Goal: Task Accomplishment & Management: Use online tool/utility

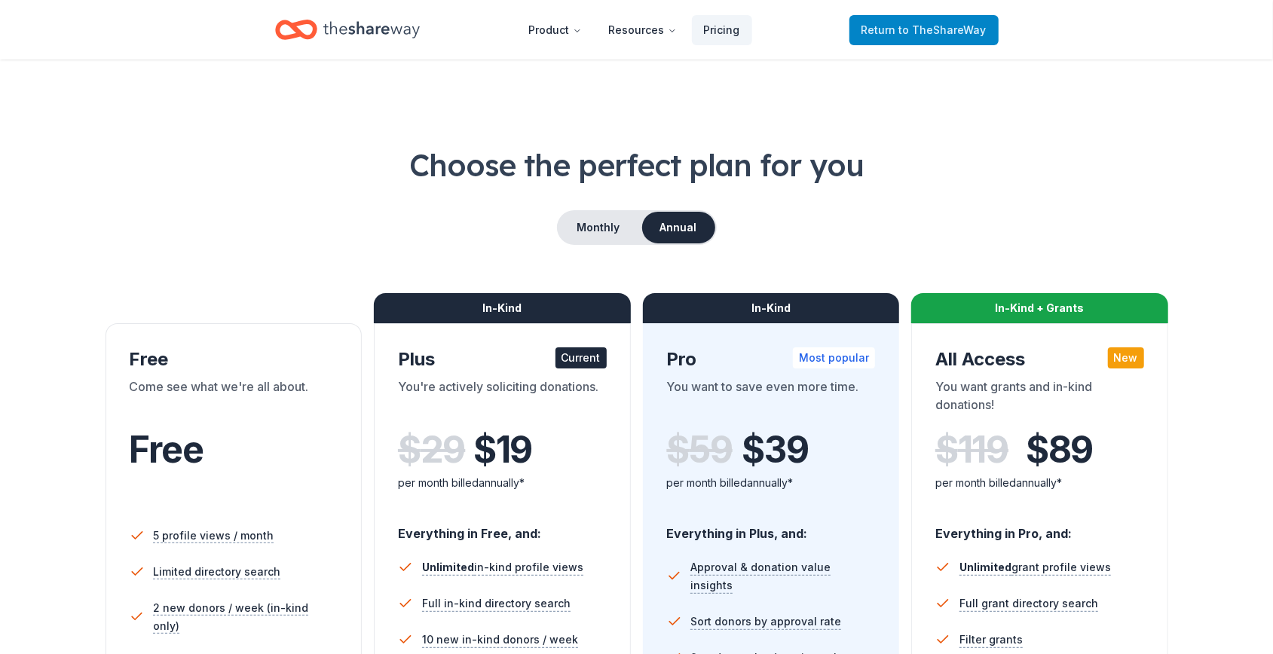
drag, startPoint x: 0, startPoint y: 0, endPoint x: 932, endPoint y: 23, distance: 932.3
click at [932, 23] on span "to TheShareWay" at bounding box center [942, 29] width 87 height 13
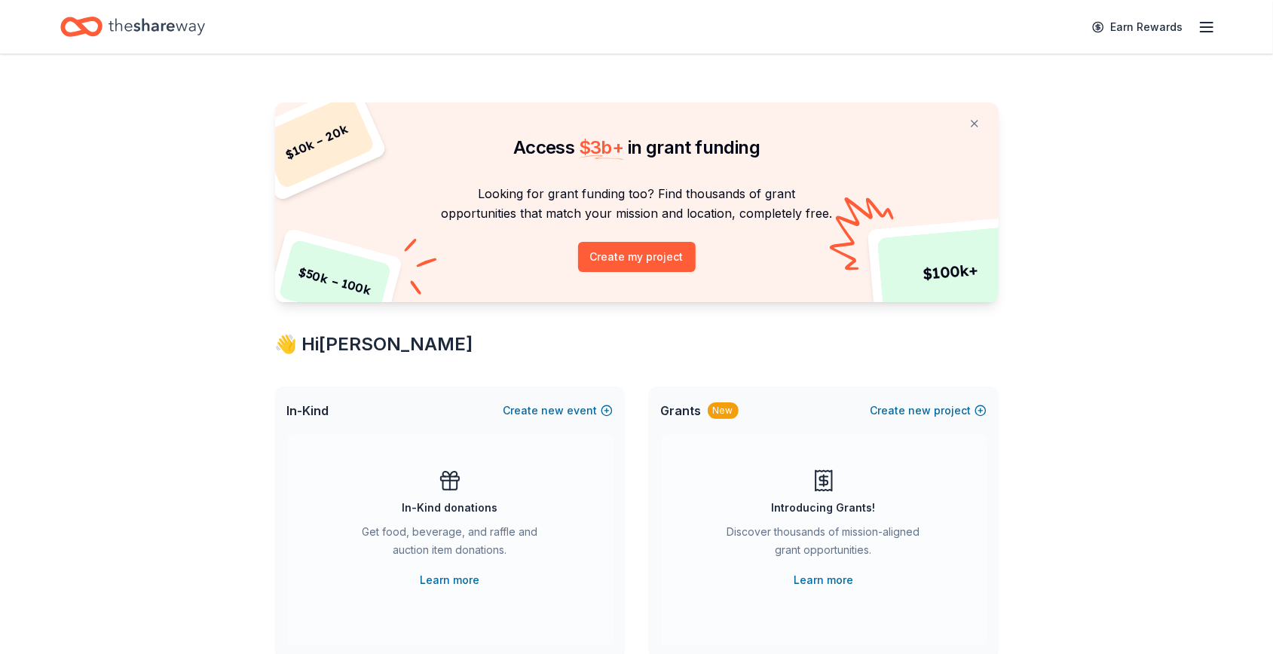
click at [1210, 28] on icon "button" at bounding box center [1206, 27] width 18 height 18
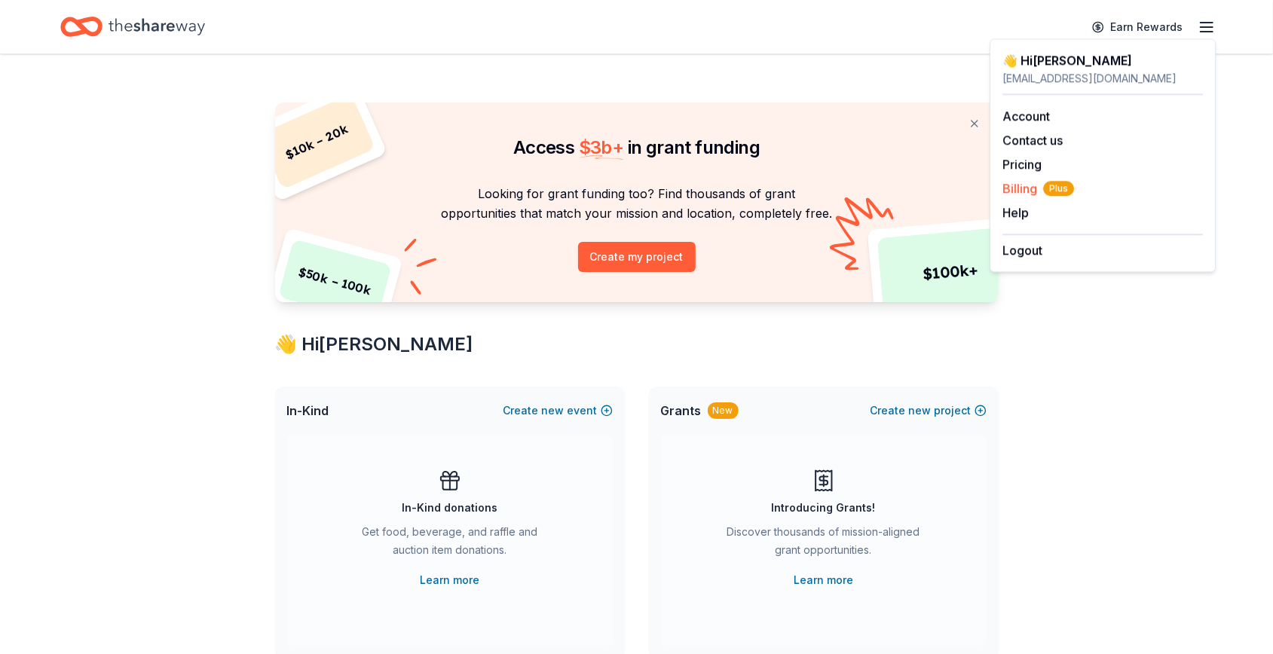
click at [1019, 188] on span "Billing Plus" at bounding box center [1038, 188] width 72 height 18
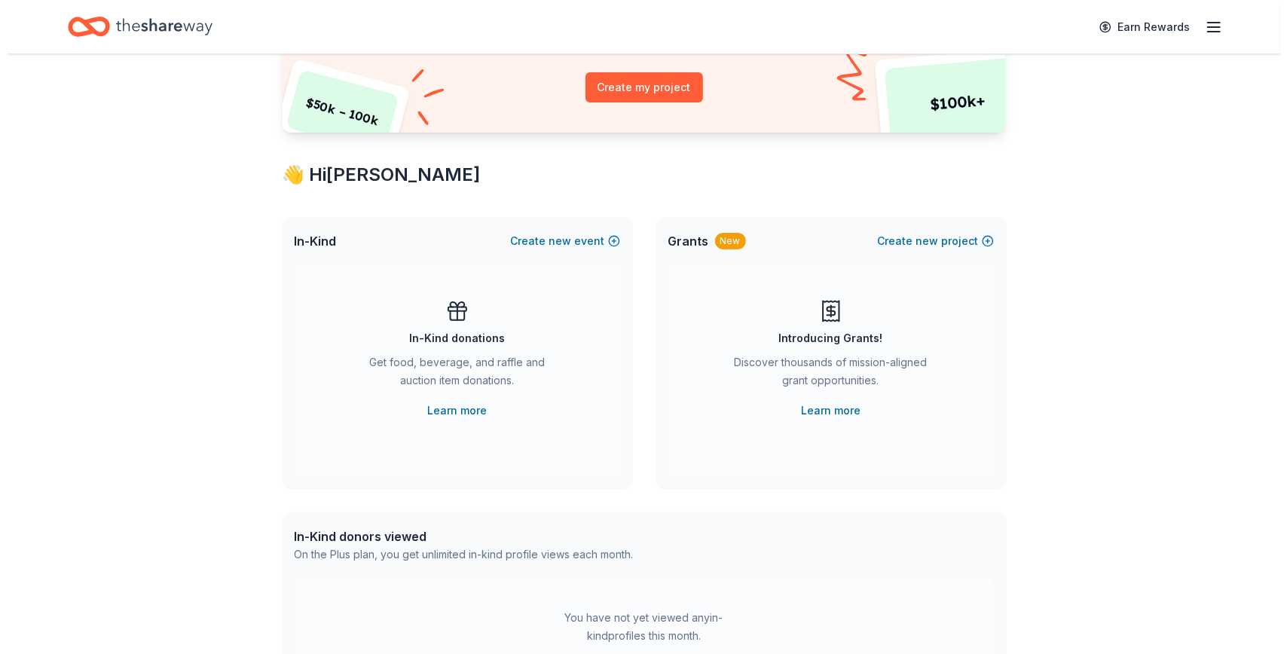
scroll to position [188, 0]
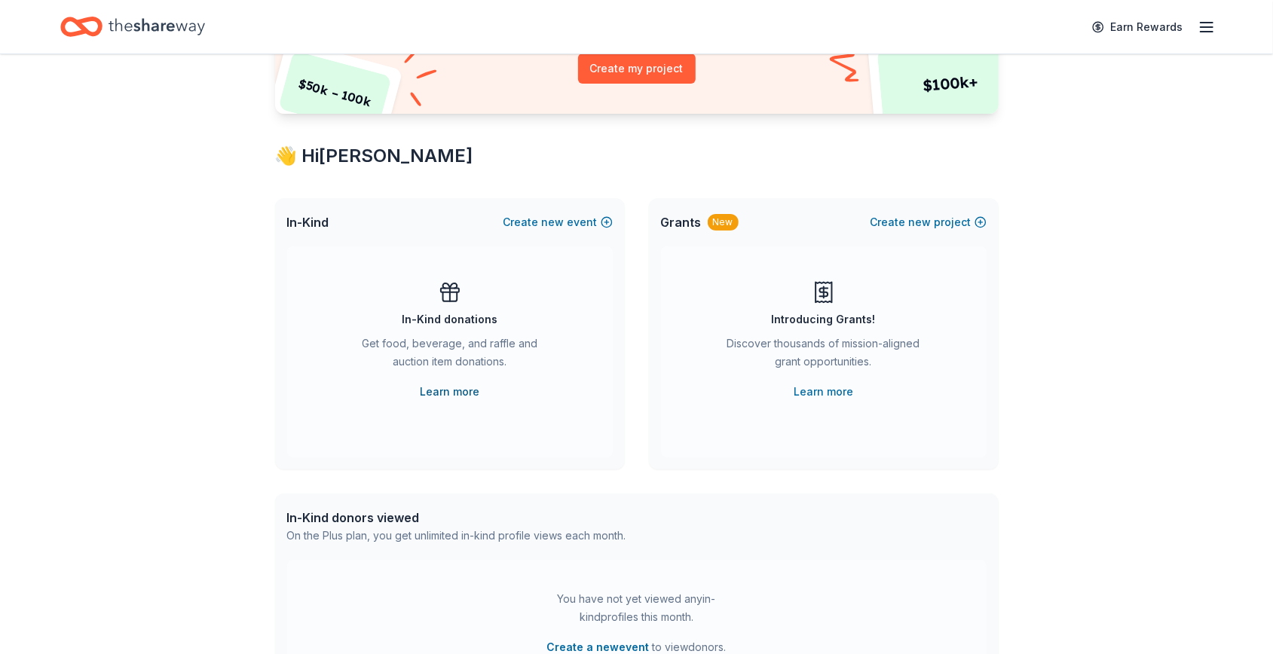
click at [441, 394] on link "Learn more" at bounding box center [450, 392] width 60 height 18
click at [572, 219] on button "Create new event" at bounding box center [557, 222] width 109 height 18
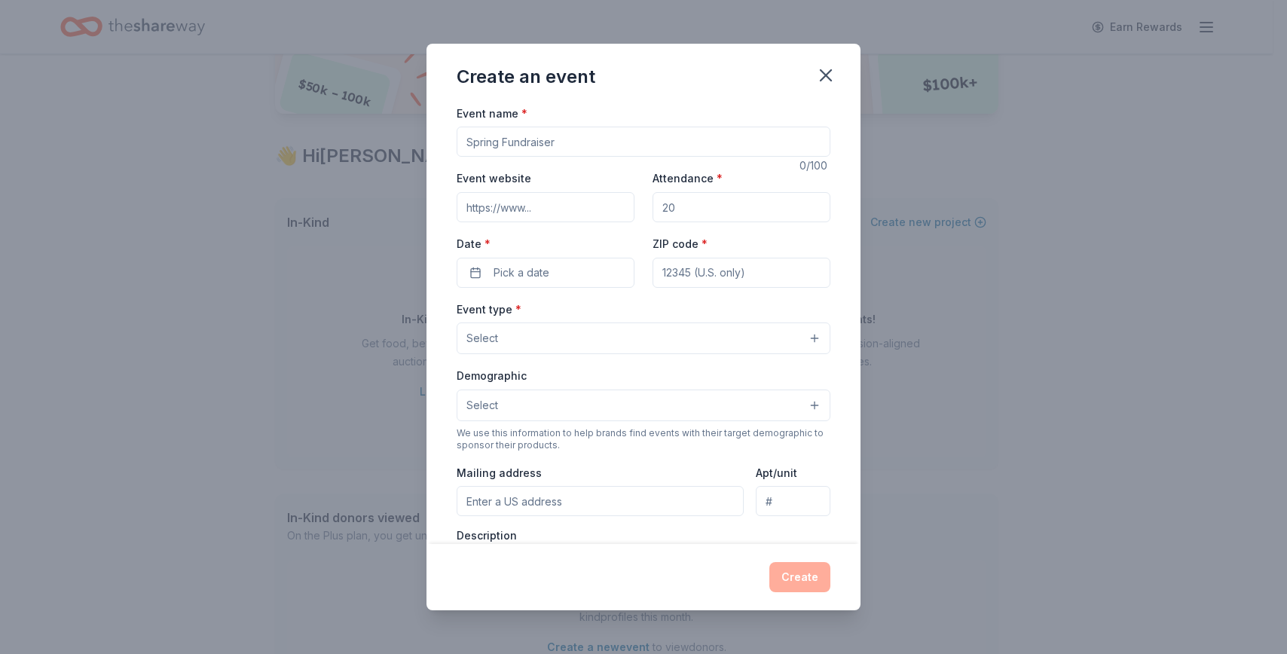
click at [549, 138] on input "Event name *" at bounding box center [644, 142] width 374 height 30
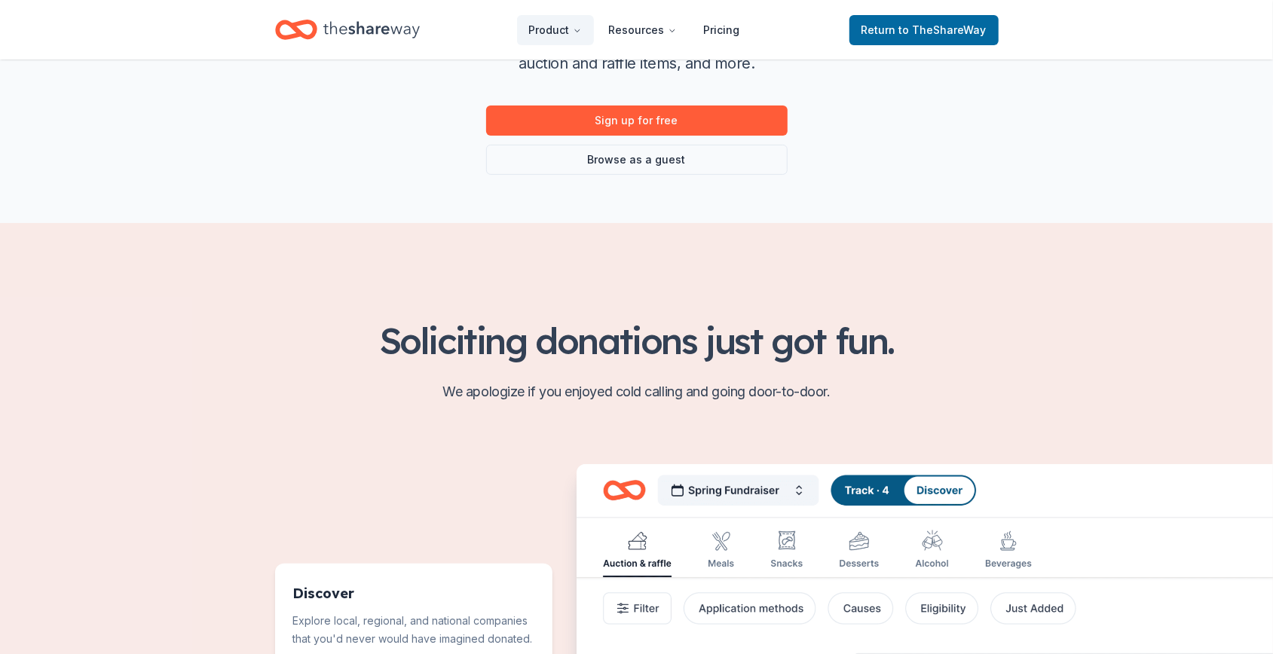
scroll to position [188, 0]
